Goal: Communication & Community: Answer question/provide support

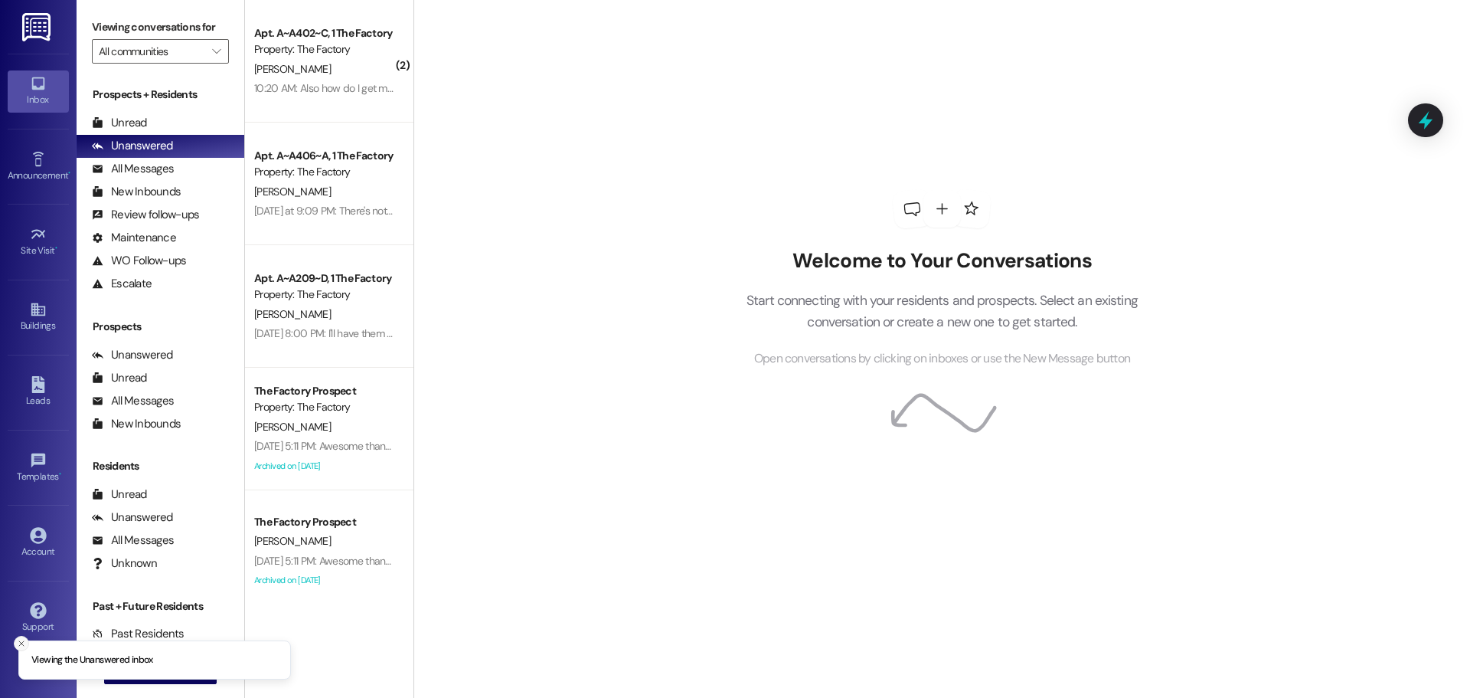
click at [17, 639] on icon "Close toast" at bounding box center [21, 643] width 9 height 9
click at [185, 676] on span "New Message" at bounding box center [169, 671] width 63 height 16
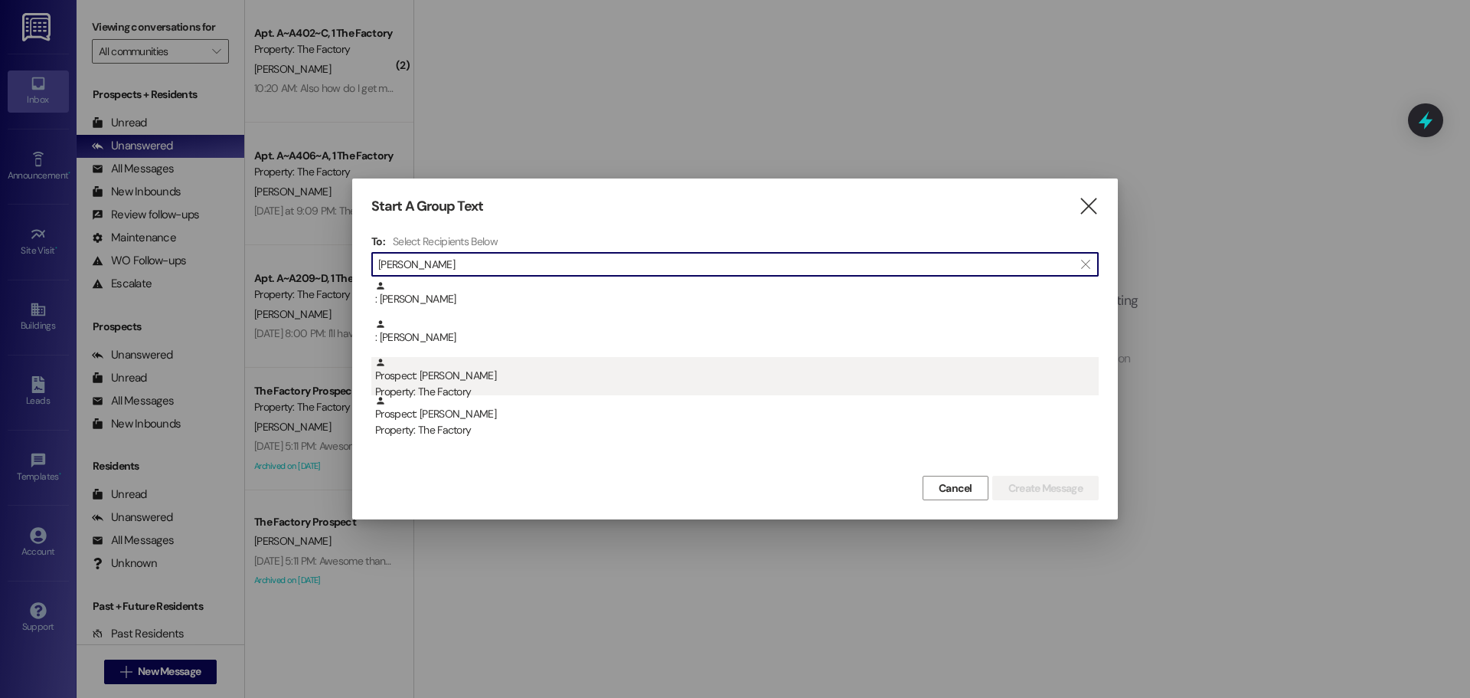
type input "[PERSON_NAME]"
click at [419, 394] on div "Property: The Factory" at bounding box center [737, 392] width 724 height 16
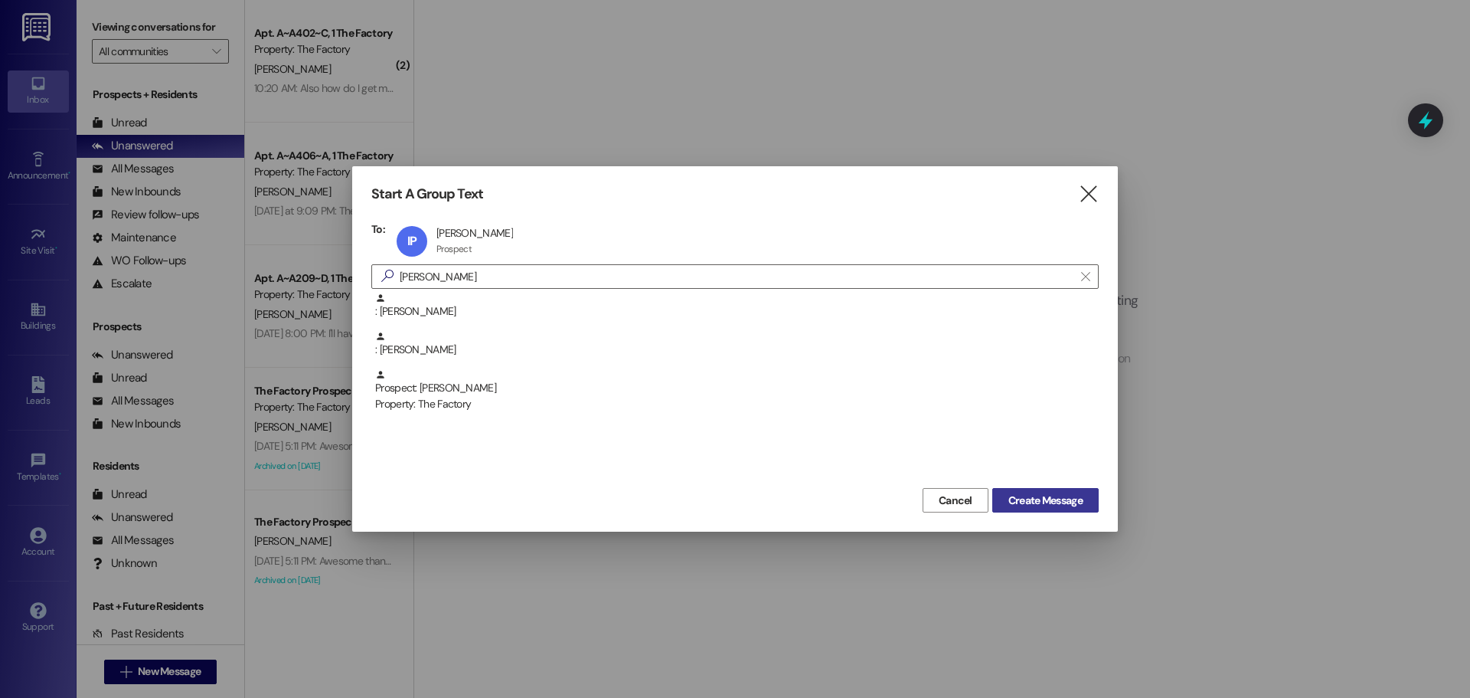
click at [1070, 492] on span "Create Message" at bounding box center [1045, 500] width 74 height 16
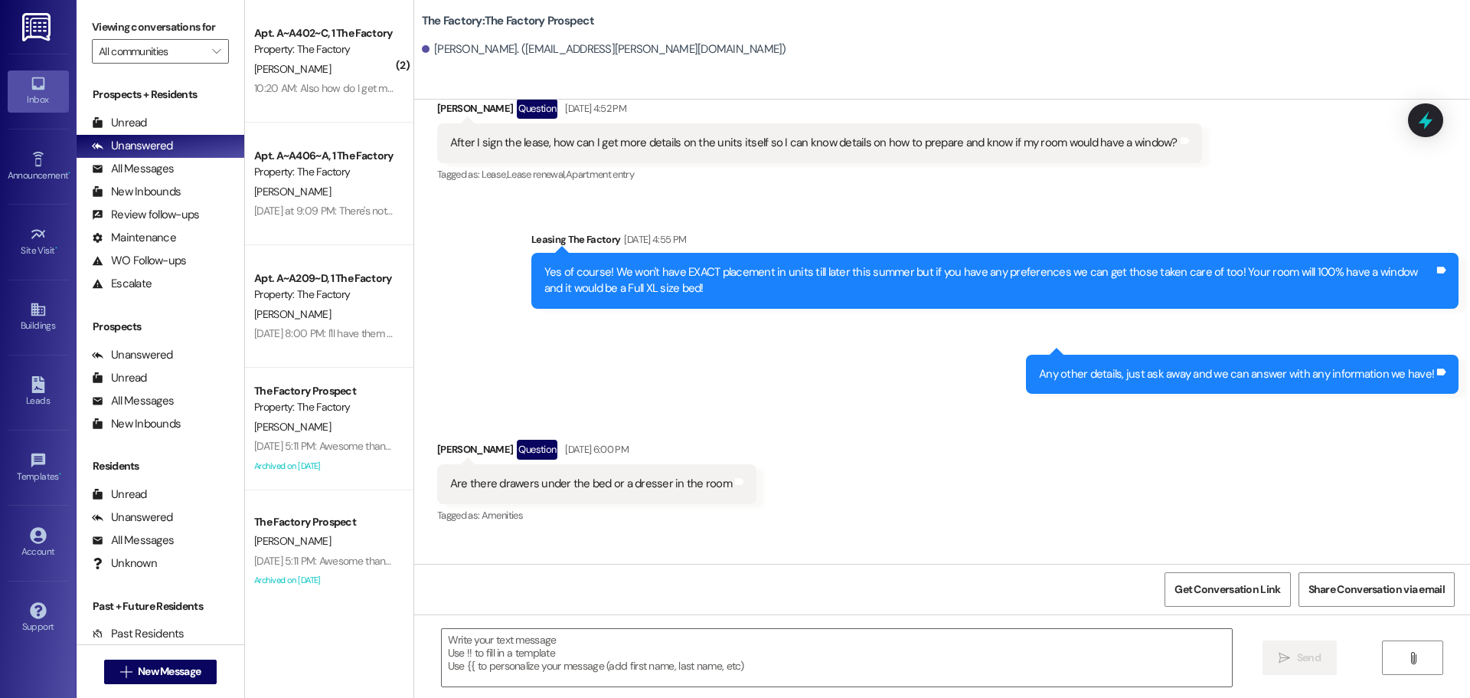
scroll to position [2527, 0]
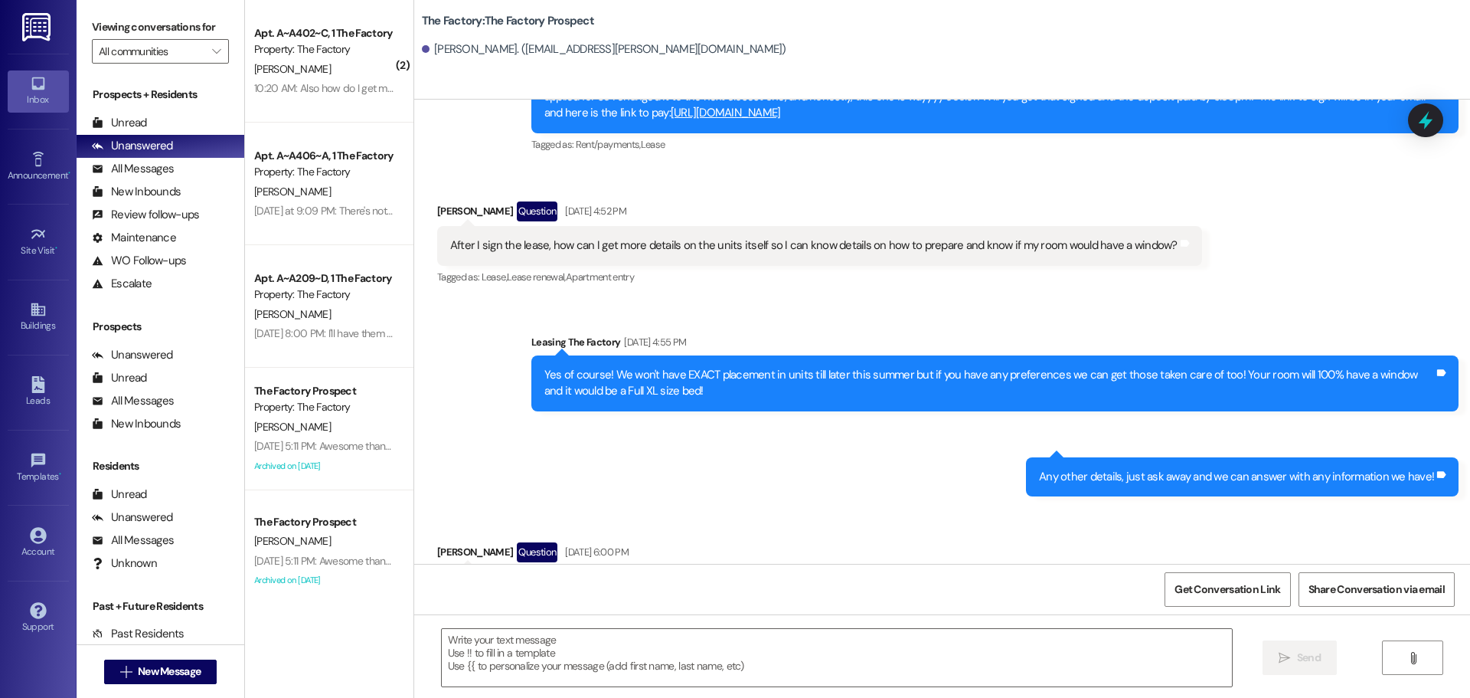
click at [1016, 249] on div "After I sign the lease, how can I get more details on the units itself so I can…" at bounding box center [813, 245] width 727 height 16
drag, startPoint x: 959, startPoint y: 245, endPoint x: 1148, endPoint y: 253, distance: 189.3
click at [1148, 253] on div "After I sign the lease, how can I get more details on the units itself so I can…" at bounding box center [813, 245] width 727 height 16
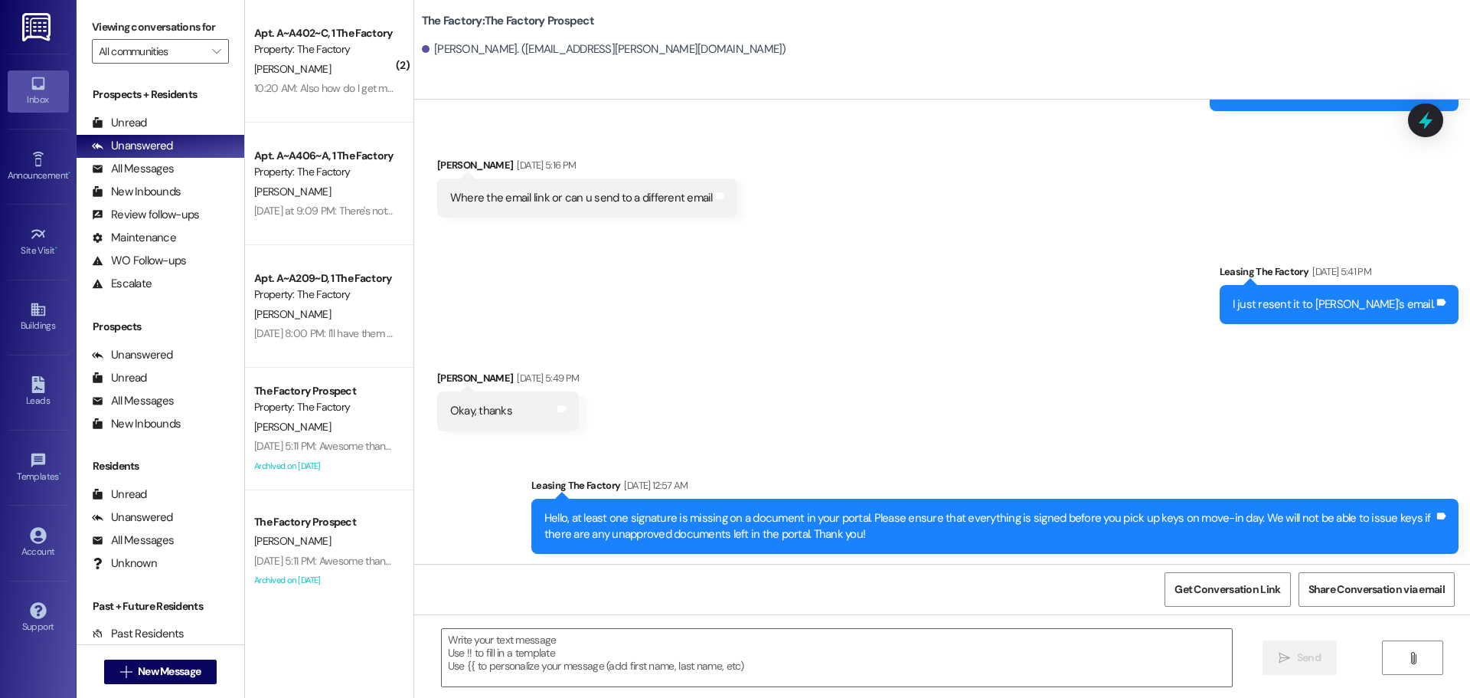
scroll to position [4178, 0]
